Goal: Task Accomplishment & Management: Manage account settings

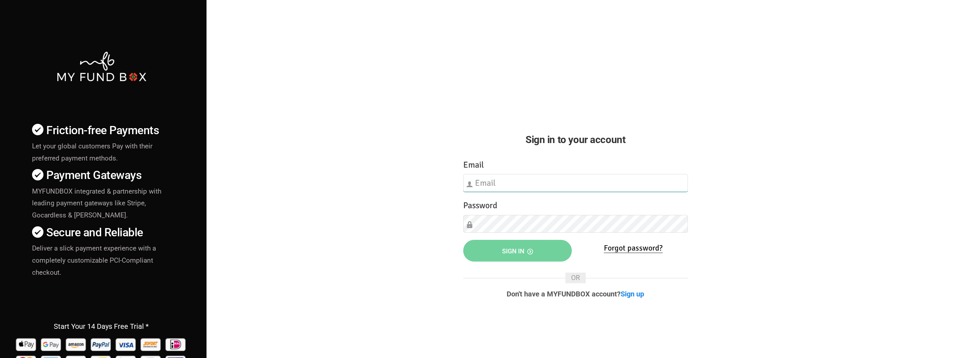
click at [495, 183] on input "text" at bounding box center [575, 183] width 225 height 18
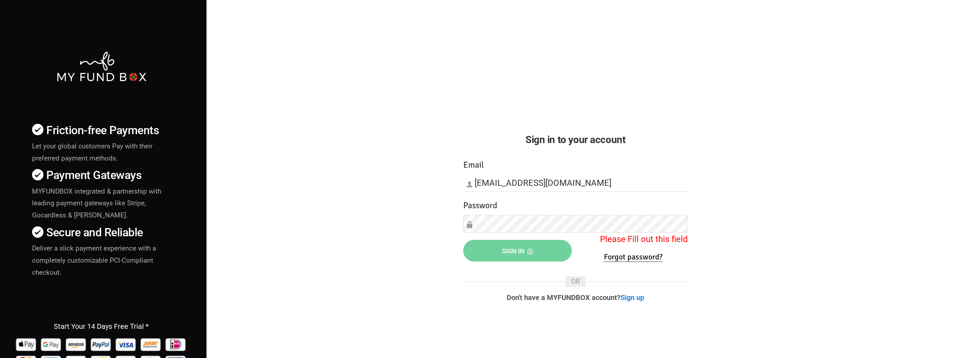
click at [838, 89] on div "Friction-free Payments Let your global customers Pay with their preferred payme…" at bounding box center [488, 182] width 984 height 365
click at [547, 185] on input "info@spisek.si" at bounding box center [575, 183] width 225 height 18
paste input "w3lWAEoH#z8W"
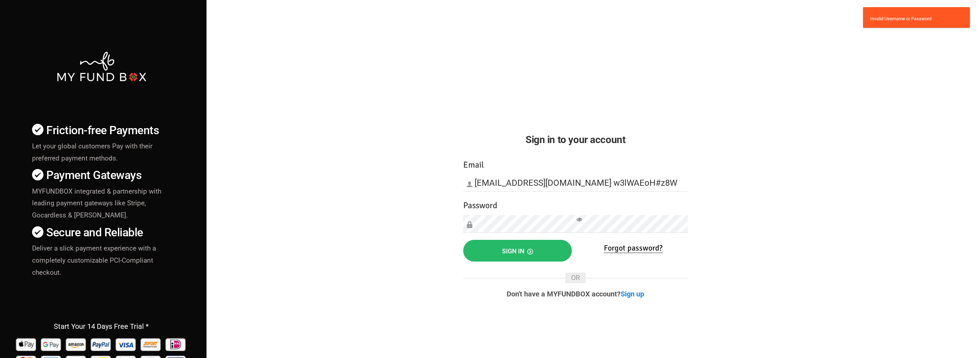
click at [578, 220] on icon at bounding box center [579, 220] width 6 height 6
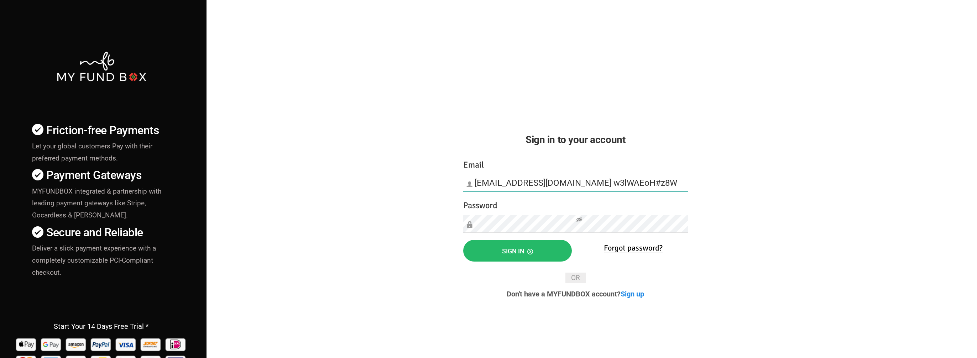
drag, startPoint x: 530, startPoint y: 180, endPoint x: 615, endPoint y: 186, distance: 85.3
click at [615, 186] on input "info@spisek.si w3lWAEoH#z8W" at bounding box center [575, 183] width 225 height 18
type input "info@spisek.si"
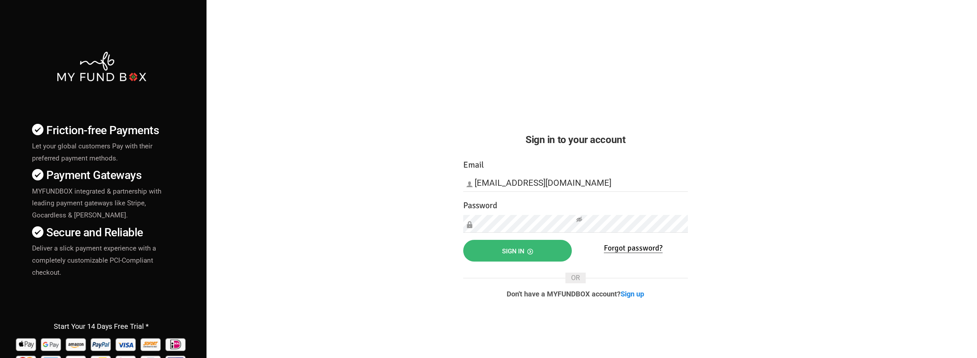
click at [533, 247] on button "Sign in" at bounding box center [517, 251] width 109 height 22
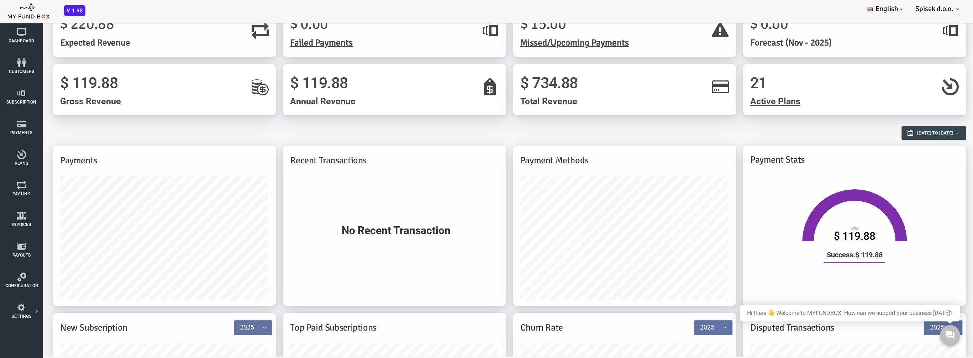
scroll to position [131, 0]
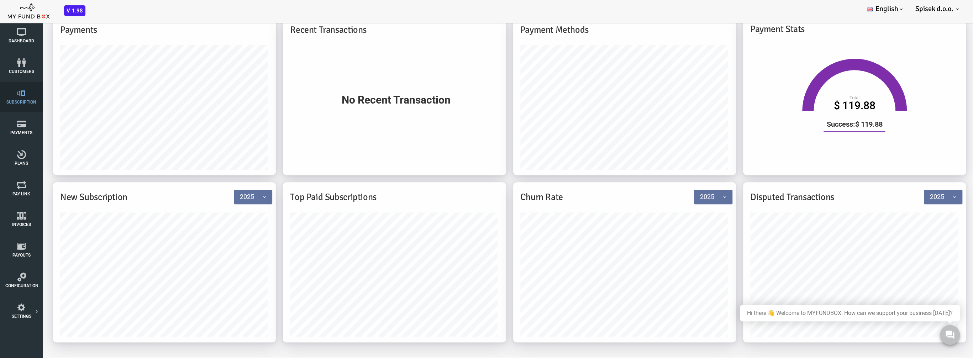
click at [28, 96] on icon at bounding box center [21, 93] width 32 height 9
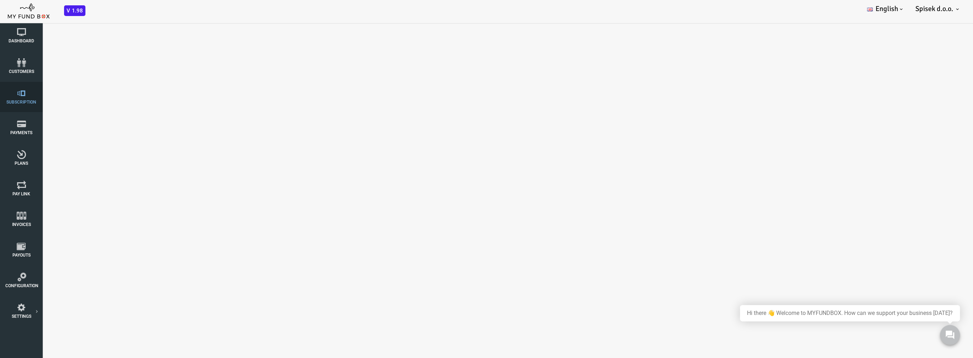
select select "100"
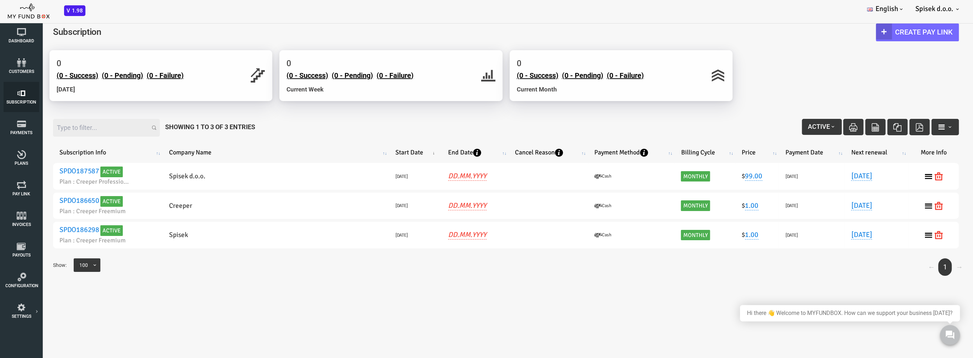
scroll to position [0, 0]
click at [27, 141] on link "Payments" at bounding box center [22, 127] width 36 height 30
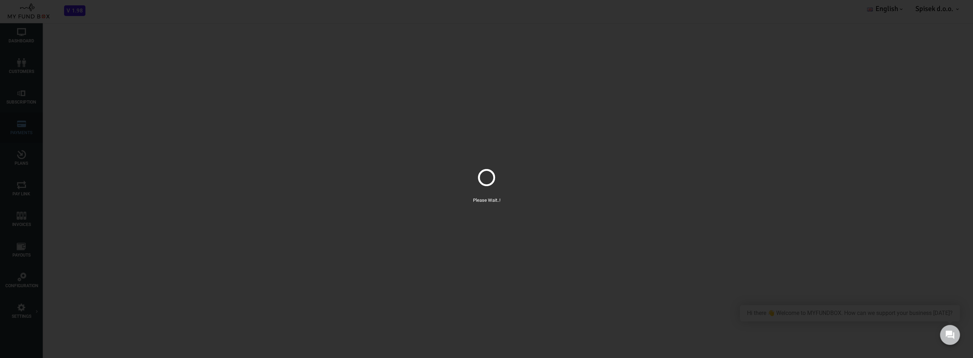
select select "100"
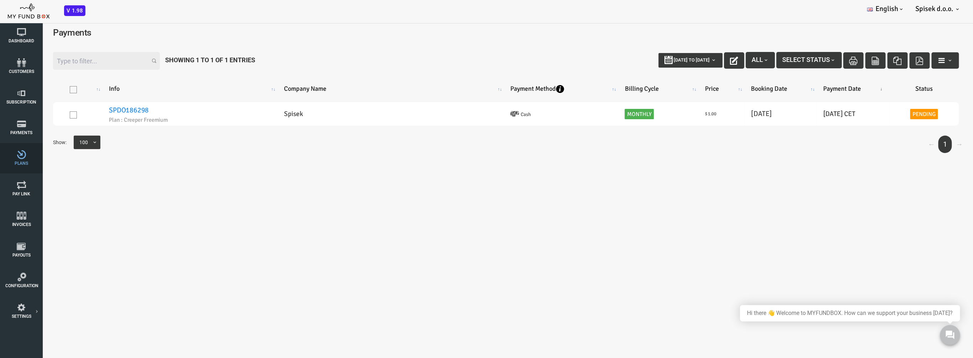
click at [0, 0] on span "Plans" at bounding box center [0, 0] width 0 height 0
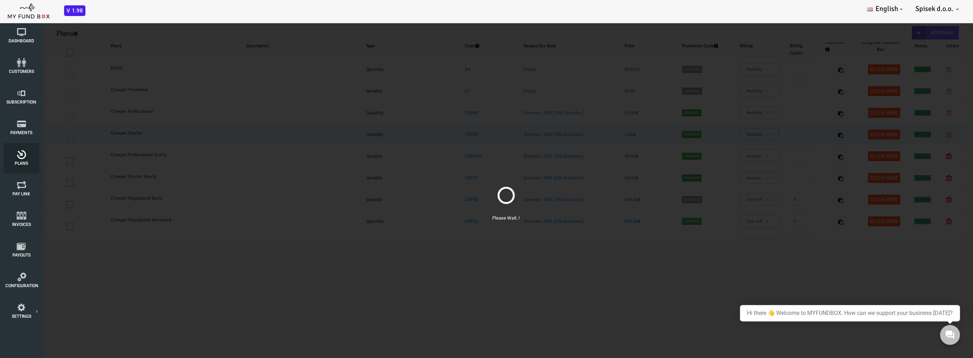
select select "100"
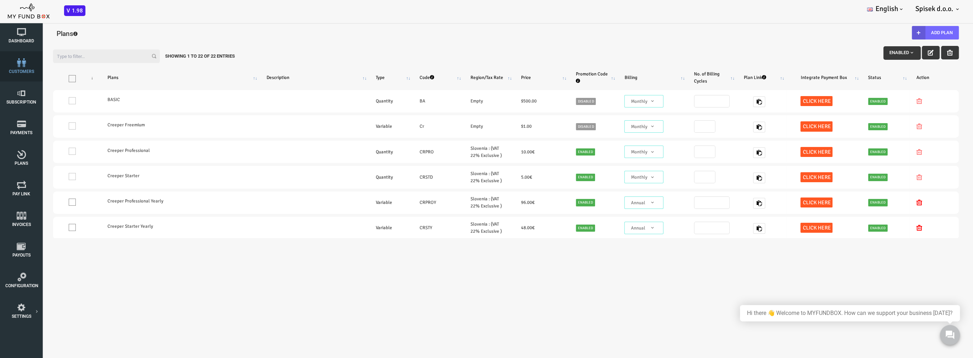
click at [0, 0] on span "customers" at bounding box center [0, 0] width 0 height 0
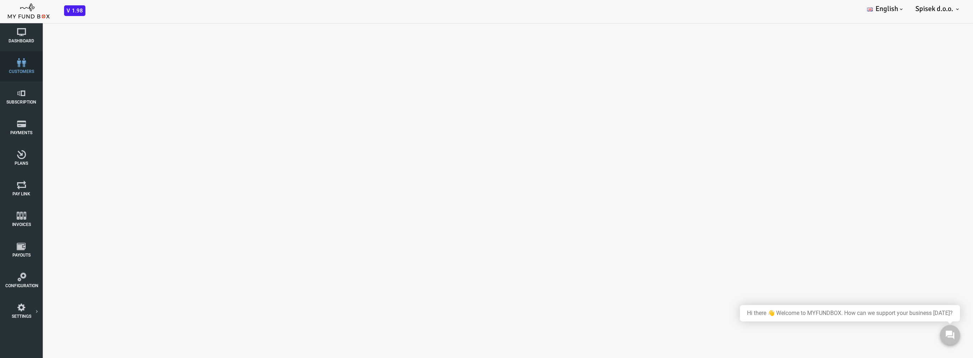
select select "100"
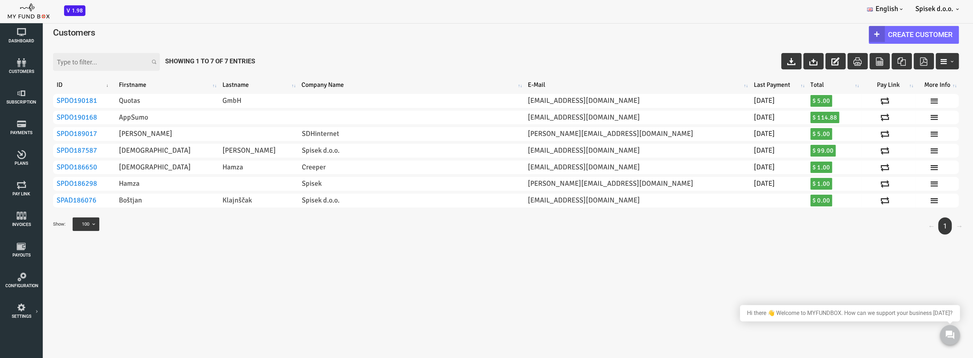
click at [602, 38] on h4 "Customers" at bounding box center [470, 33] width 913 height 14
click at [0, 0] on span "Subscription" at bounding box center [0, 0] width 0 height 0
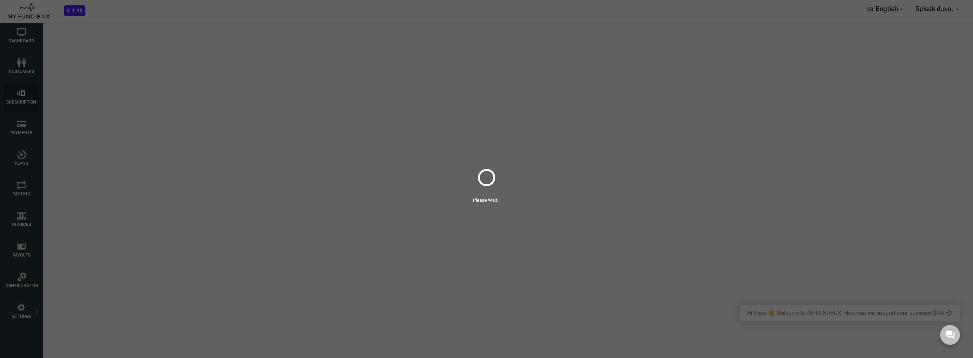
select select "100"
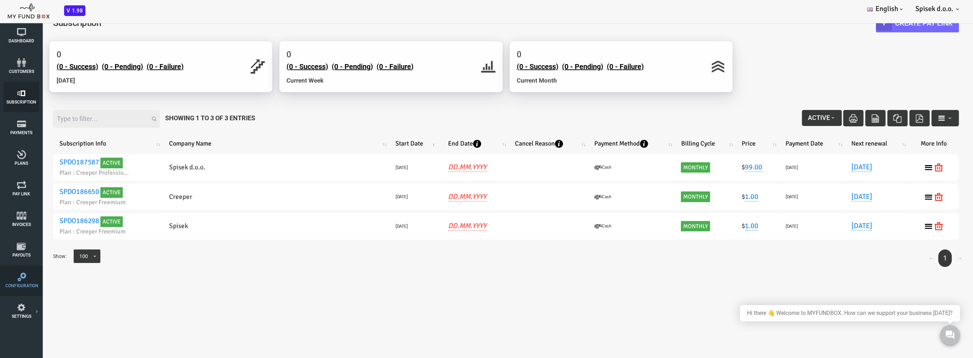
scroll to position [20, 0]
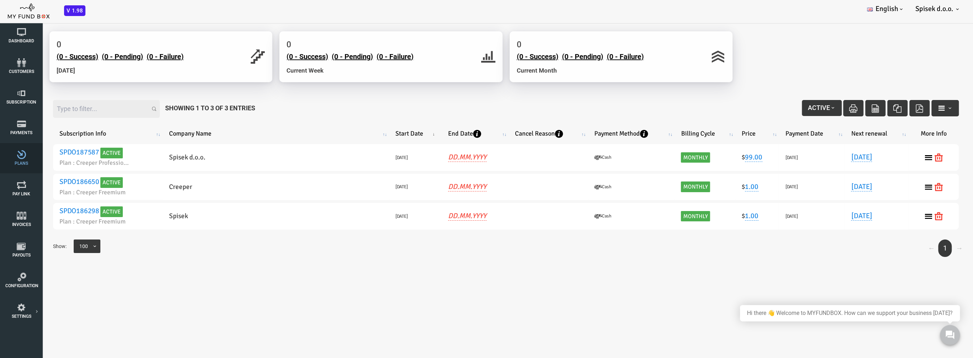
click at [28, 168] on link "Plans" at bounding box center [22, 158] width 36 height 30
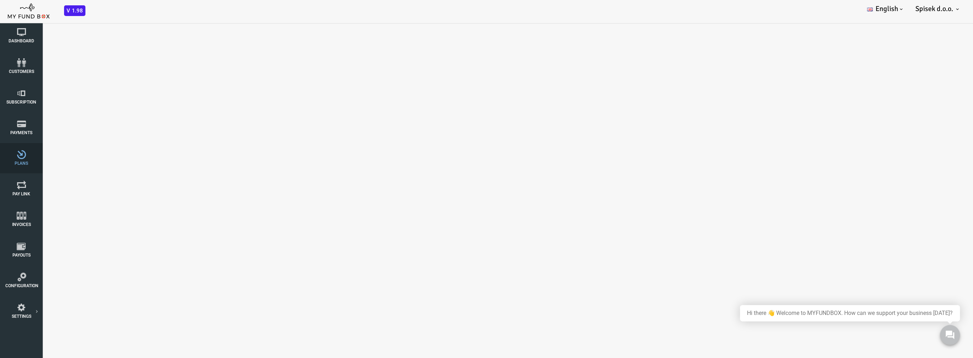
select select "100"
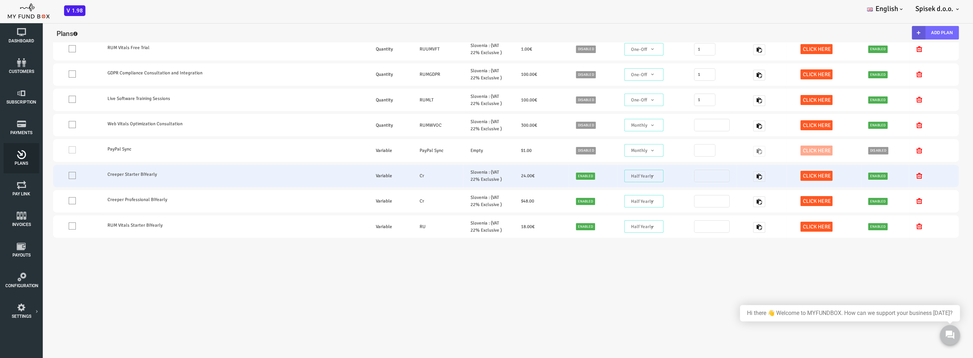
scroll to position [438, 0]
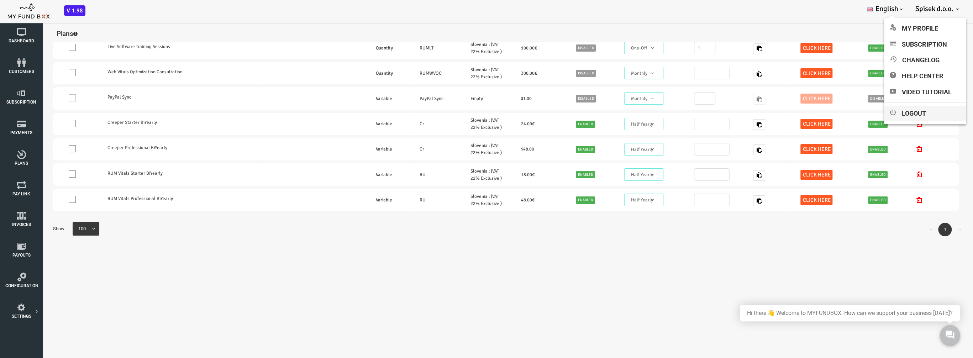
click at [912, 115] on link "Logout" at bounding box center [925, 114] width 82 height 16
